Goal: Transaction & Acquisition: Purchase product/service

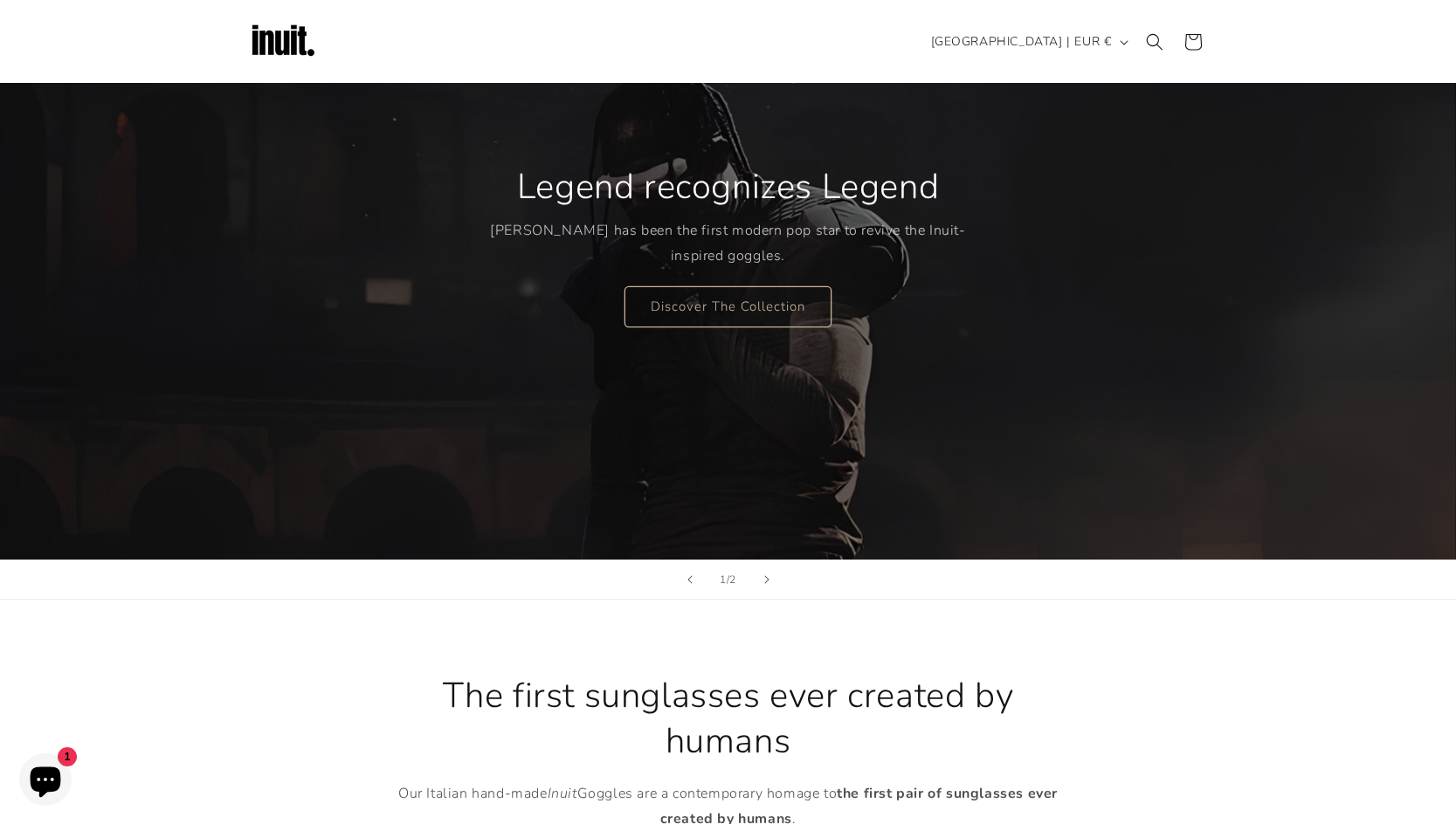
scroll to position [87, 0]
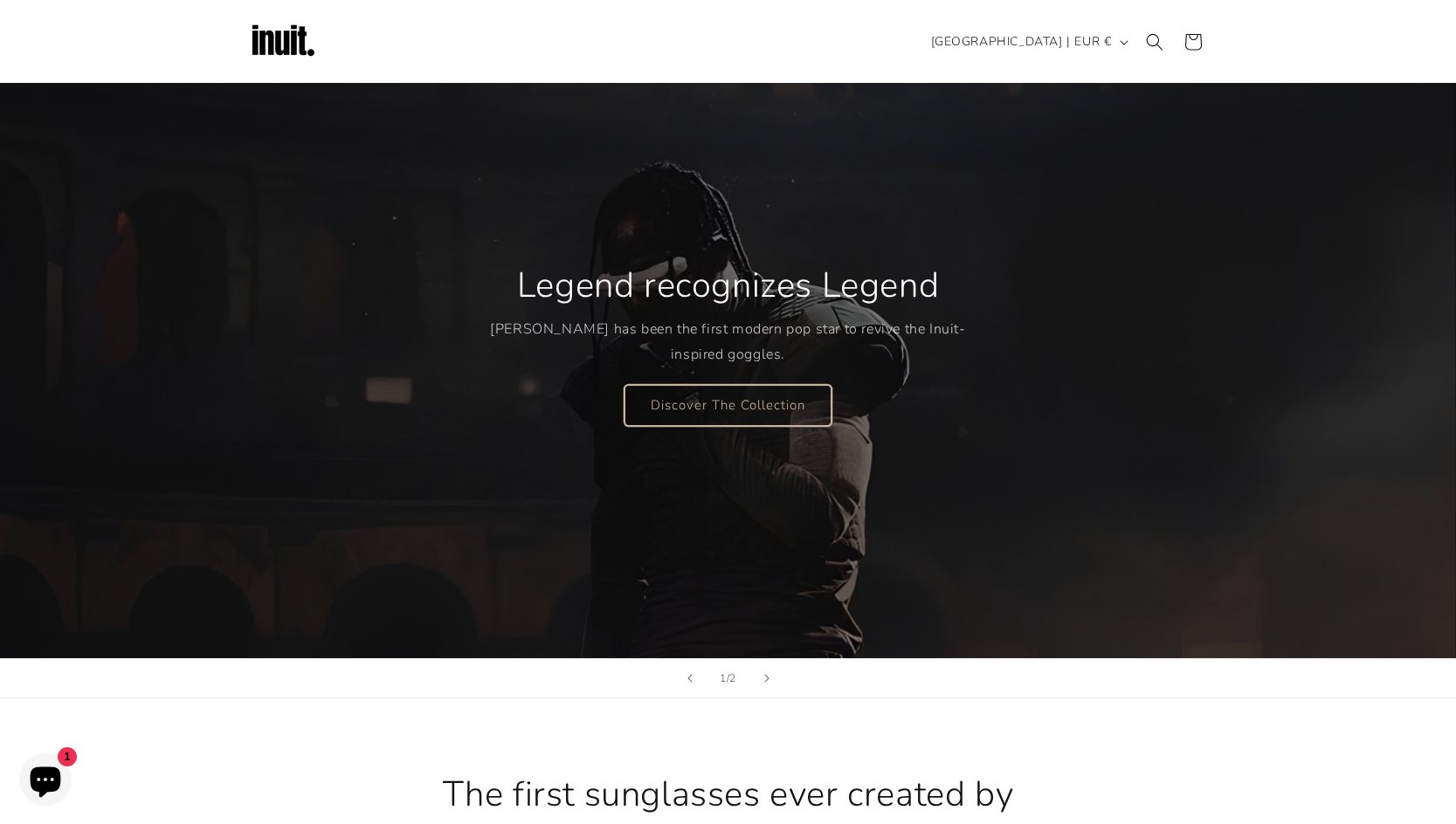
click at [692, 413] on link "Discover The Collection" at bounding box center [728, 405] width 207 height 41
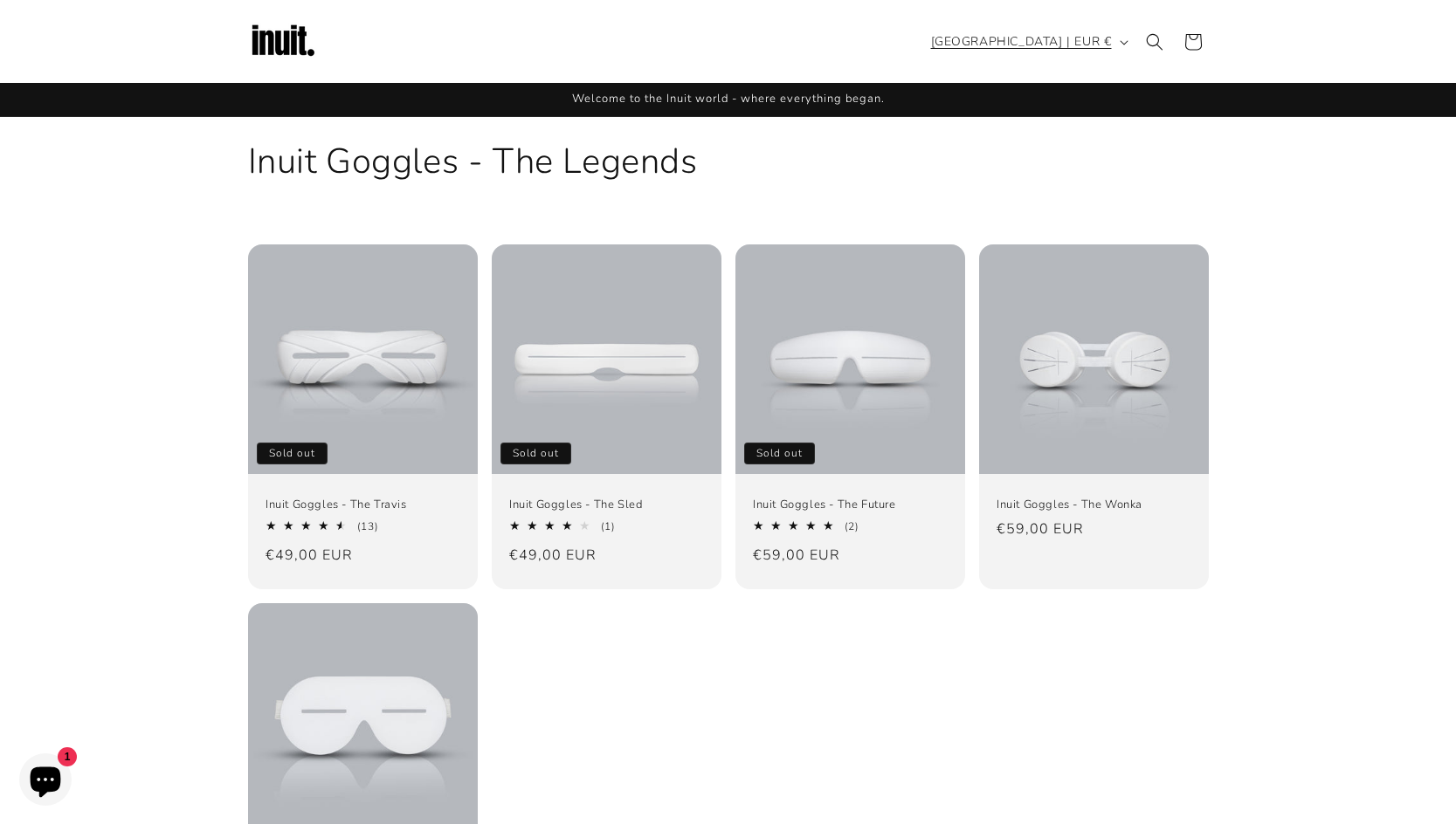
click at [1052, 37] on span "[GEOGRAPHIC_DATA] | EUR €" at bounding box center [1021, 41] width 180 height 19
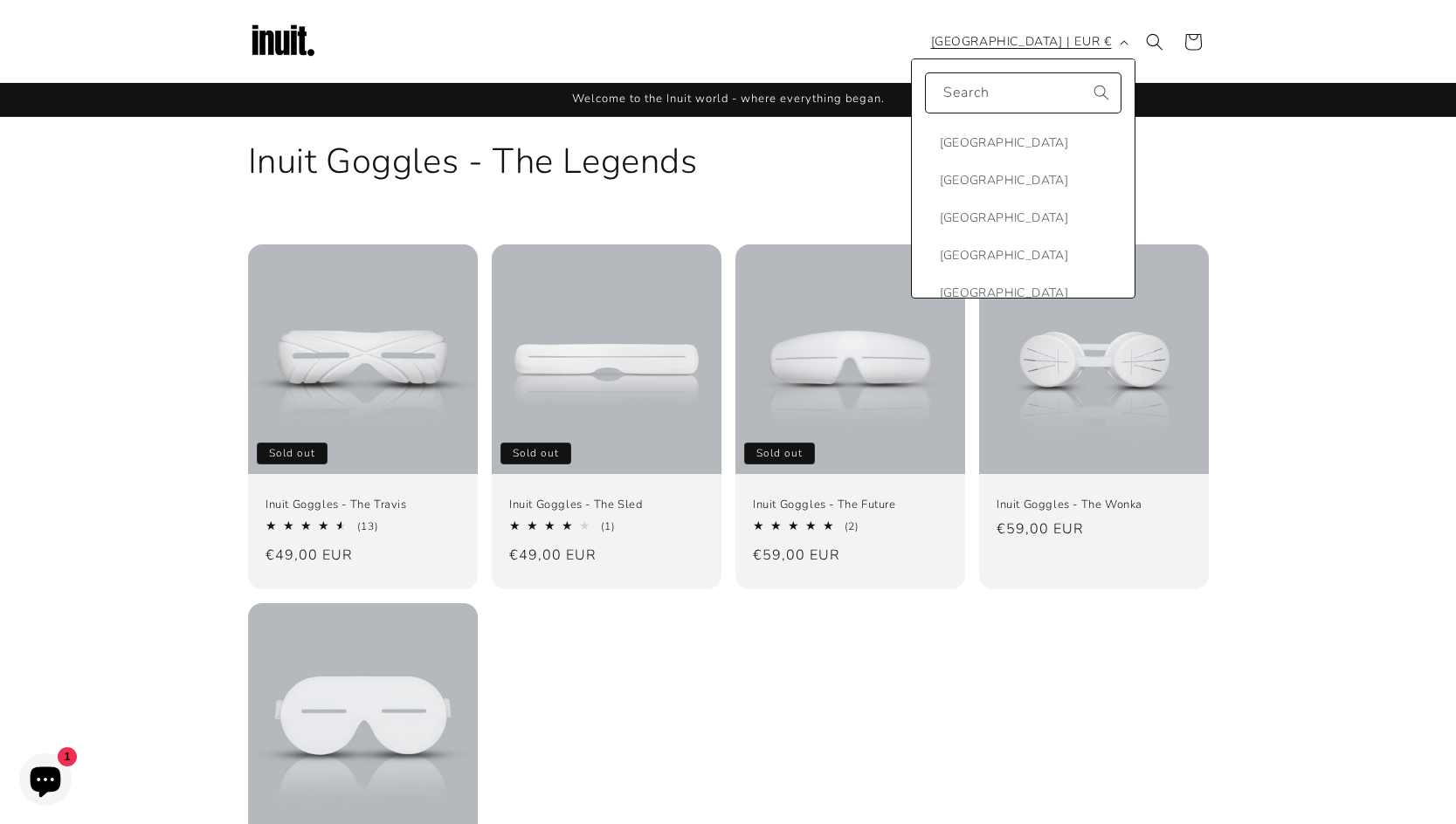
click at [1052, 37] on span "[GEOGRAPHIC_DATA] | EUR €" at bounding box center [1021, 41] width 180 height 19
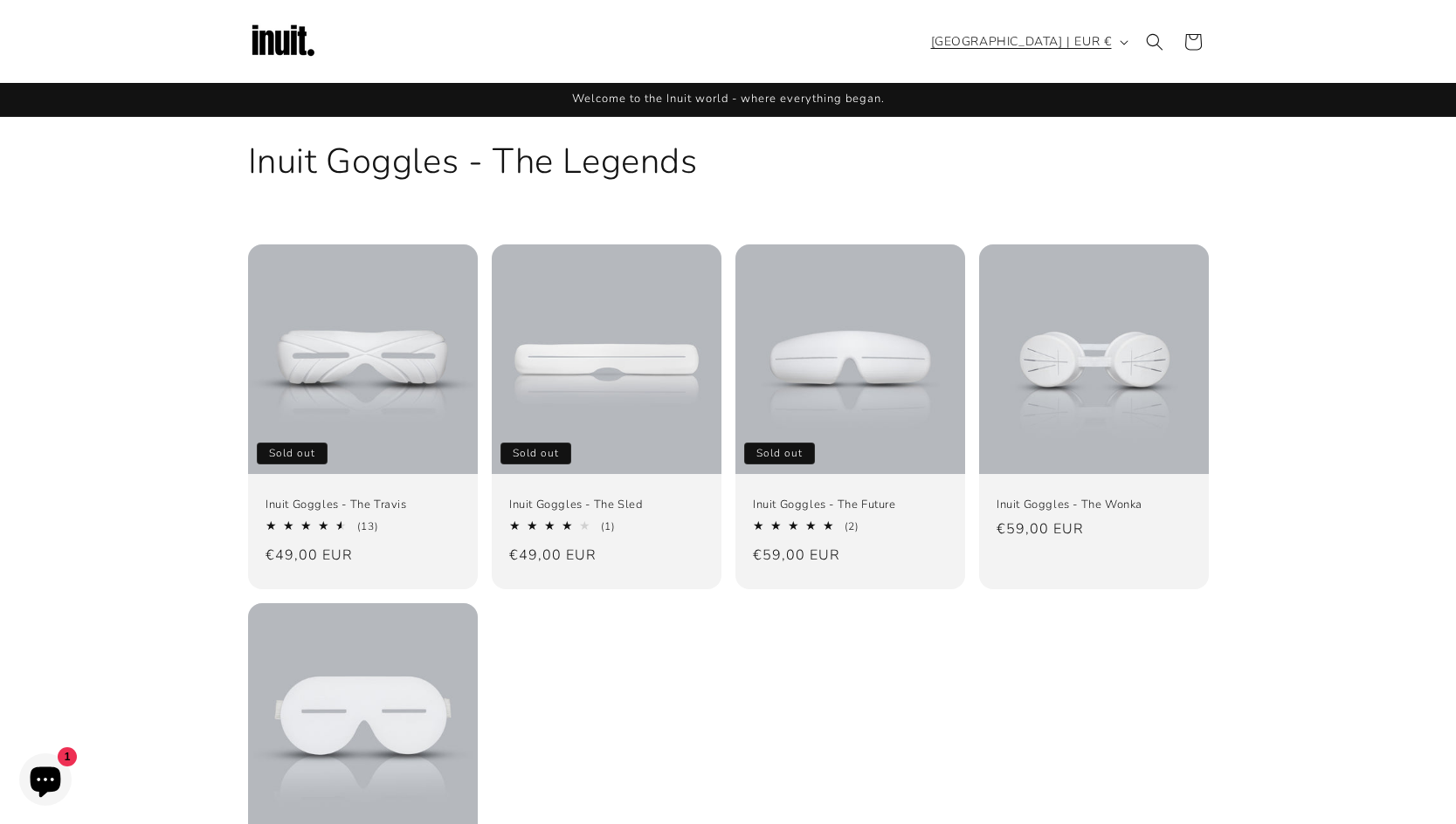
click at [1052, 37] on span "[GEOGRAPHIC_DATA] | EUR €" at bounding box center [1021, 41] width 180 height 19
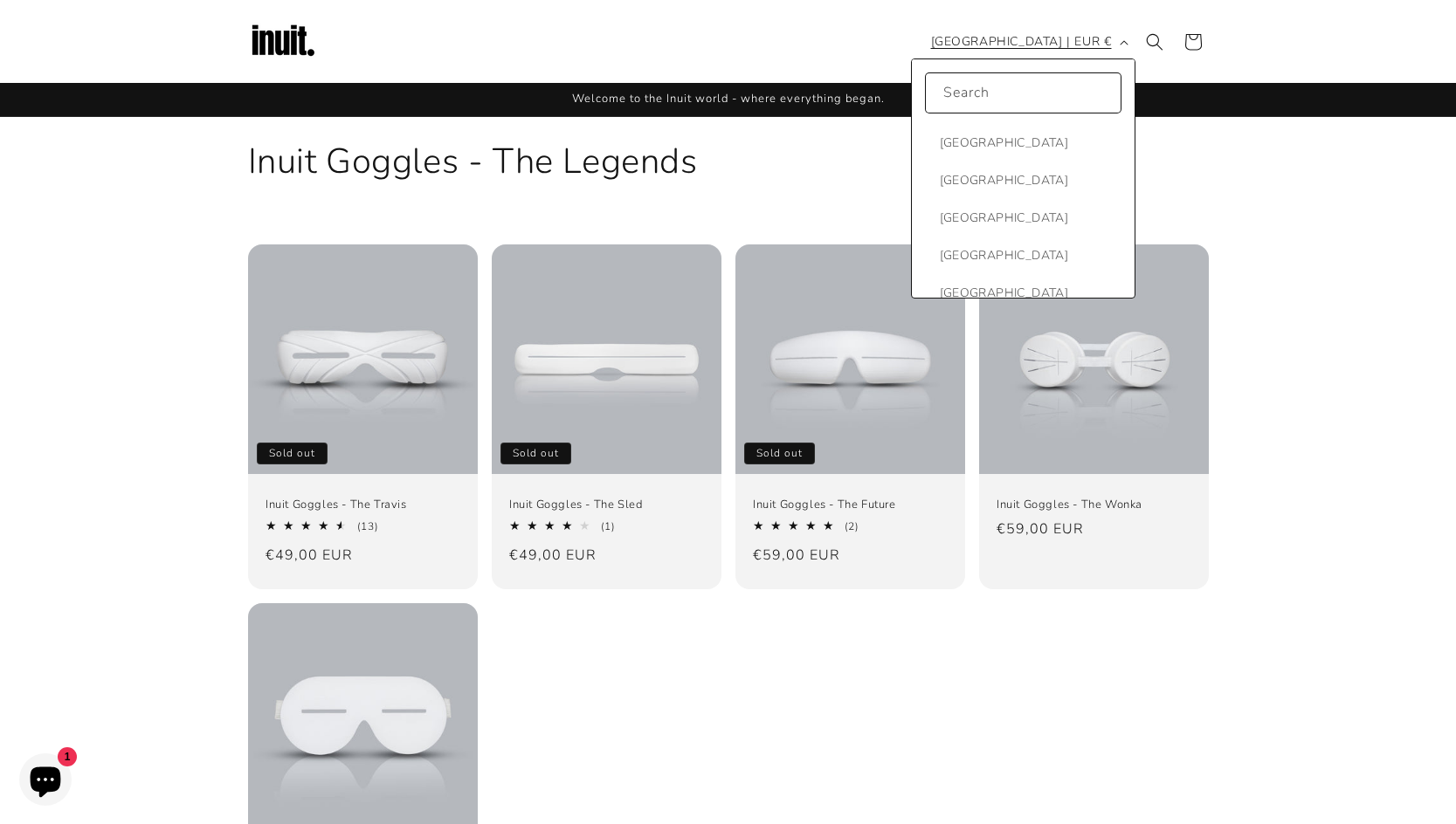
click at [1052, 37] on span "[GEOGRAPHIC_DATA] | EUR €" at bounding box center [1021, 41] width 180 height 19
